Goal: Find specific page/section: Find specific page/section

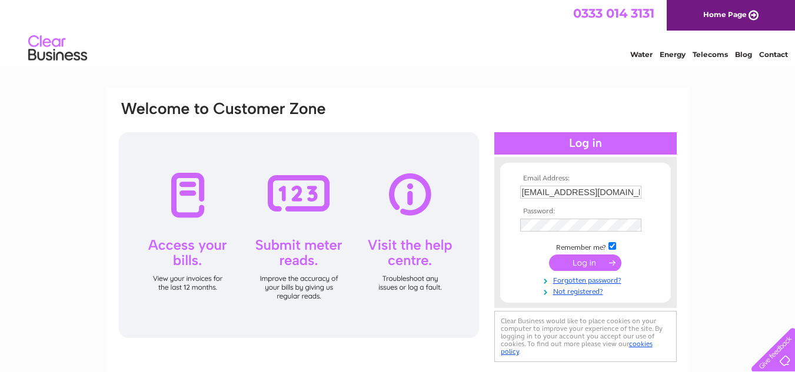
click at [578, 267] on input "submit" at bounding box center [585, 263] width 72 height 16
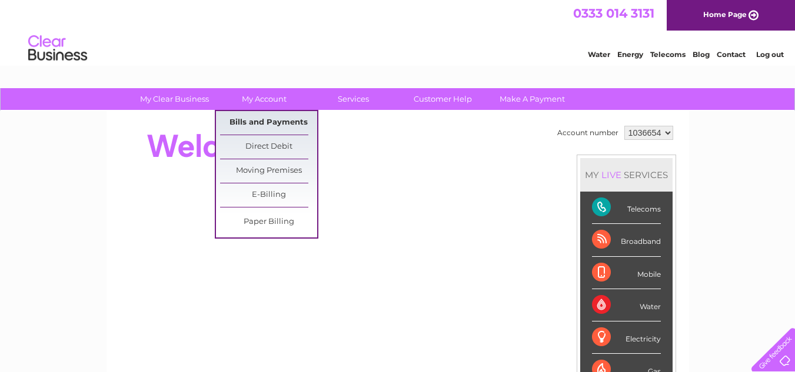
click at [254, 117] on link "Bills and Payments" at bounding box center [268, 123] width 97 height 24
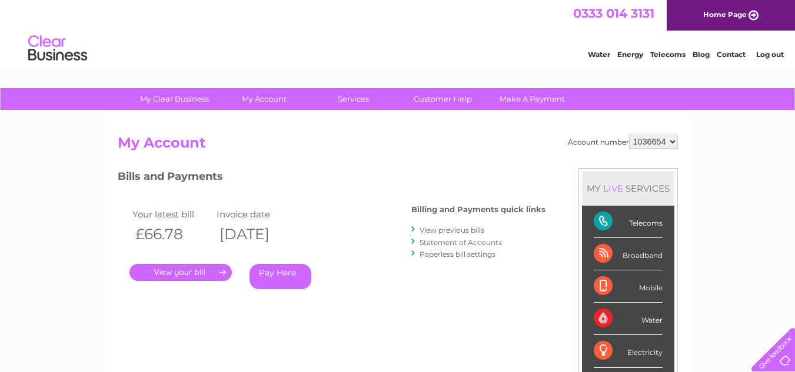
click at [443, 228] on link "View previous bills" at bounding box center [451, 230] width 65 height 9
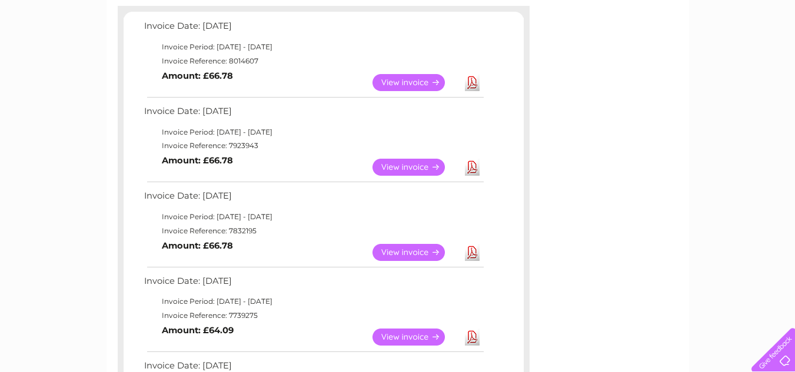
scroll to position [177, 0]
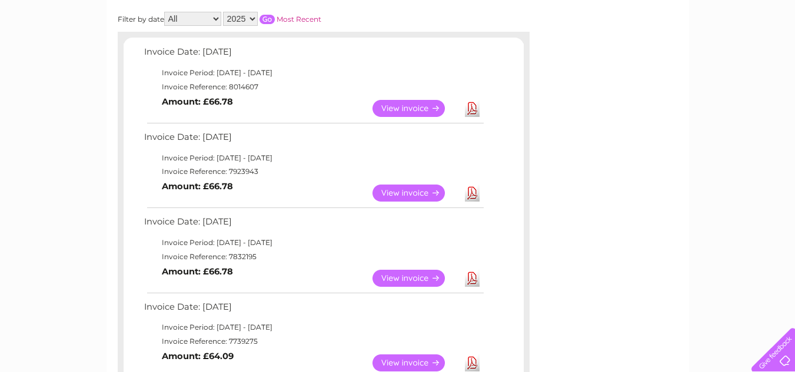
click at [405, 197] on link "View" at bounding box center [415, 193] width 86 height 17
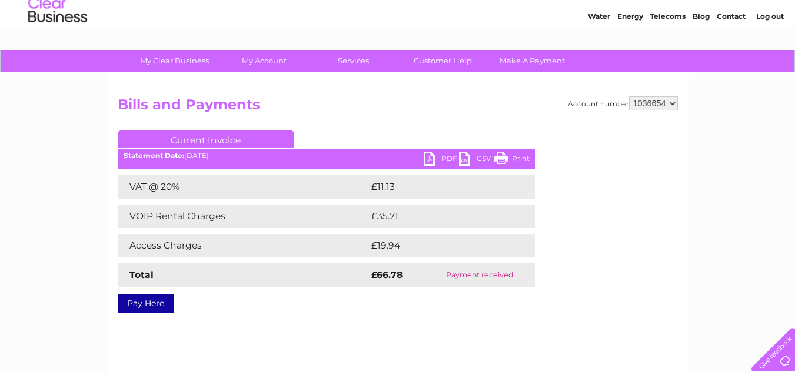
scroll to position [59, 0]
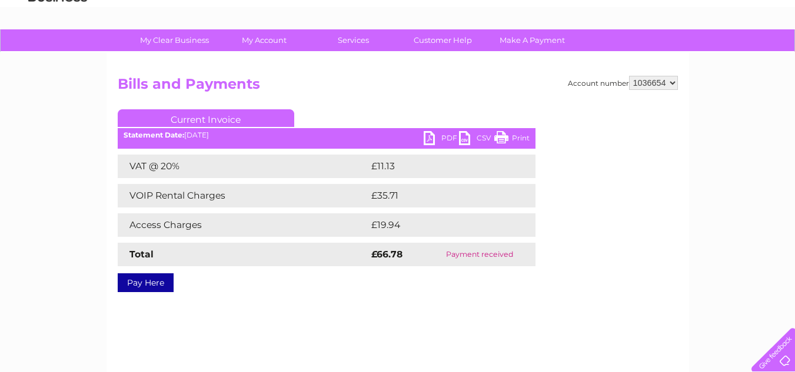
click at [515, 134] on link "Print" at bounding box center [511, 139] width 35 height 17
click at [438, 139] on link "PDF" at bounding box center [441, 139] width 35 height 17
